Goal: Check status: Check status

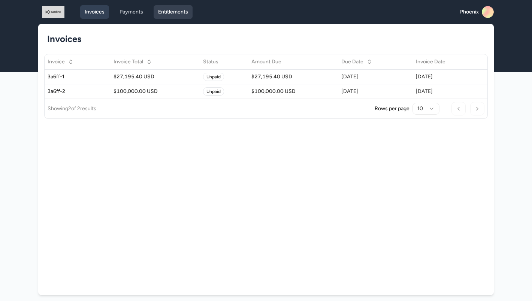
click at [178, 12] on link "Entitlements" at bounding box center [173, 11] width 39 height 13
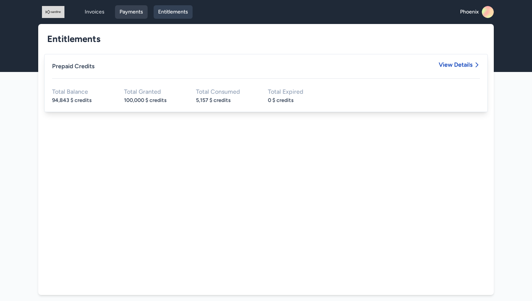
click at [130, 11] on link "Payments" at bounding box center [131, 11] width 33 height 13
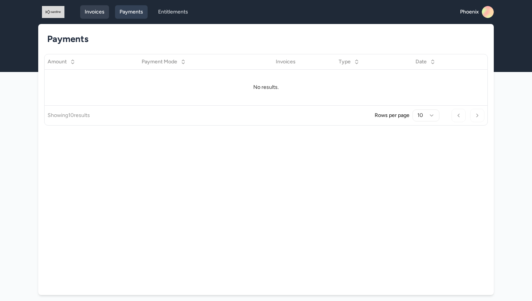
click at [106, 12] on link "Invoices" at bounding box center [94, 11] width 29 height 13
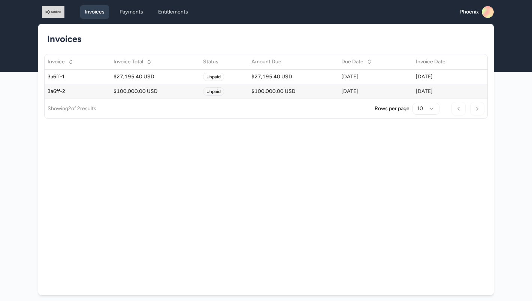
click at [168, 96] on td "$100,000.00 USD" at bounding box center [156, 91] width 90 height 15
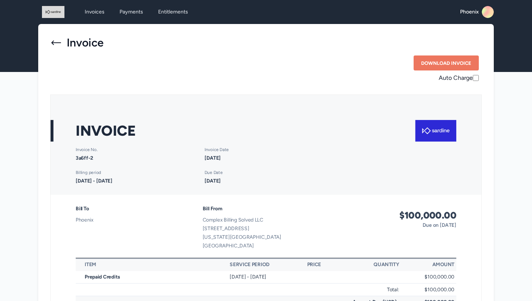
click at [51, 42] on icon at bounding box center [56, 43] width 12 height 12
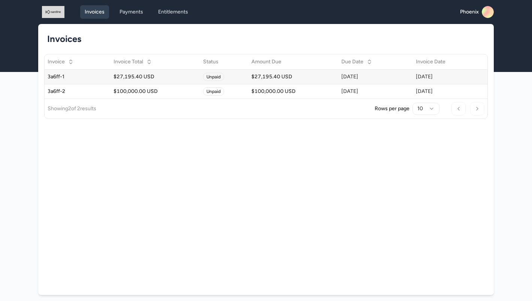
click at [163, 76] on div "$27,195.40 USD" at bounding box center [156, 76] width 84 height 7
click at [223, 73] on td "Unpaid" at bounding box center [224, 76] width 48 height 15
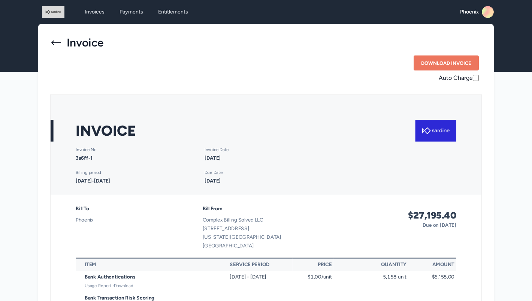
click at [52, 40] on icon at bounding box center [56, 43] width 12 height 12
